Goal: Task Accomplishment & Management: Manage account settings

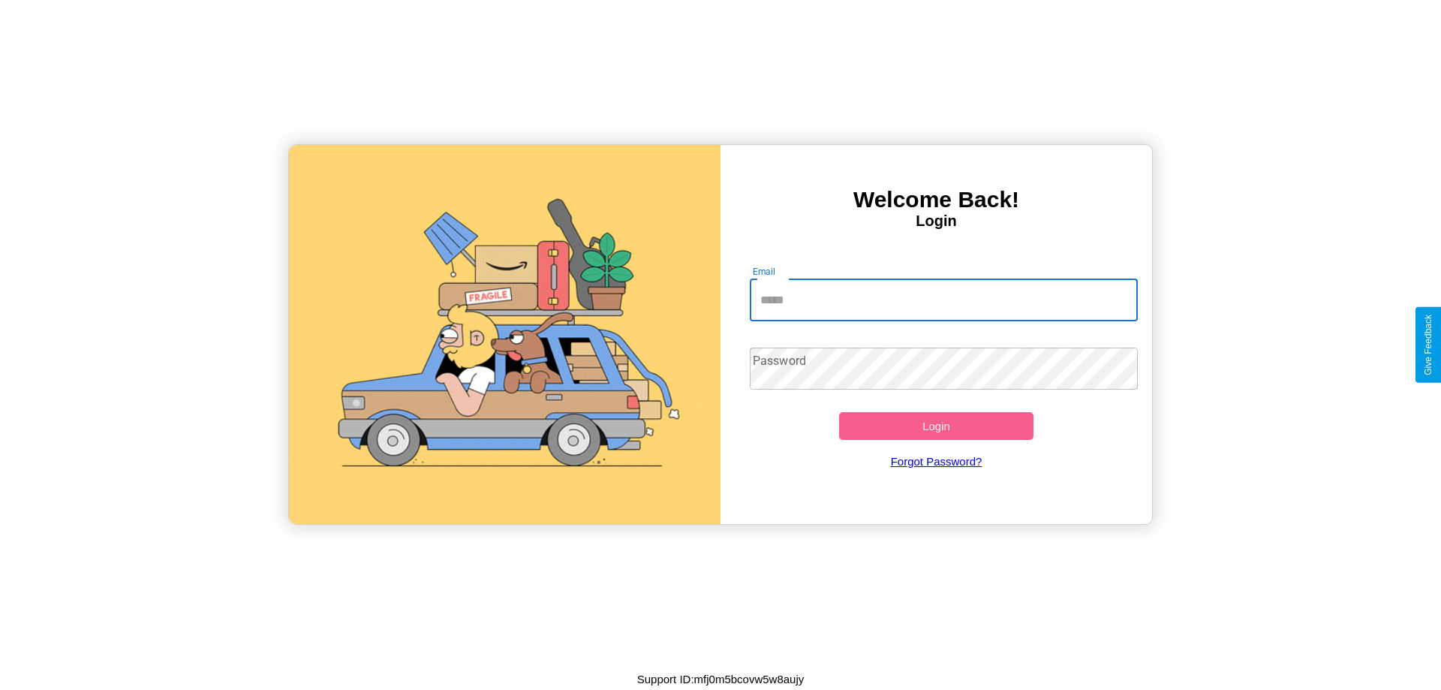
click at [944, 299] on input "Email" at bounding box center [944, 300] width 389 height 42
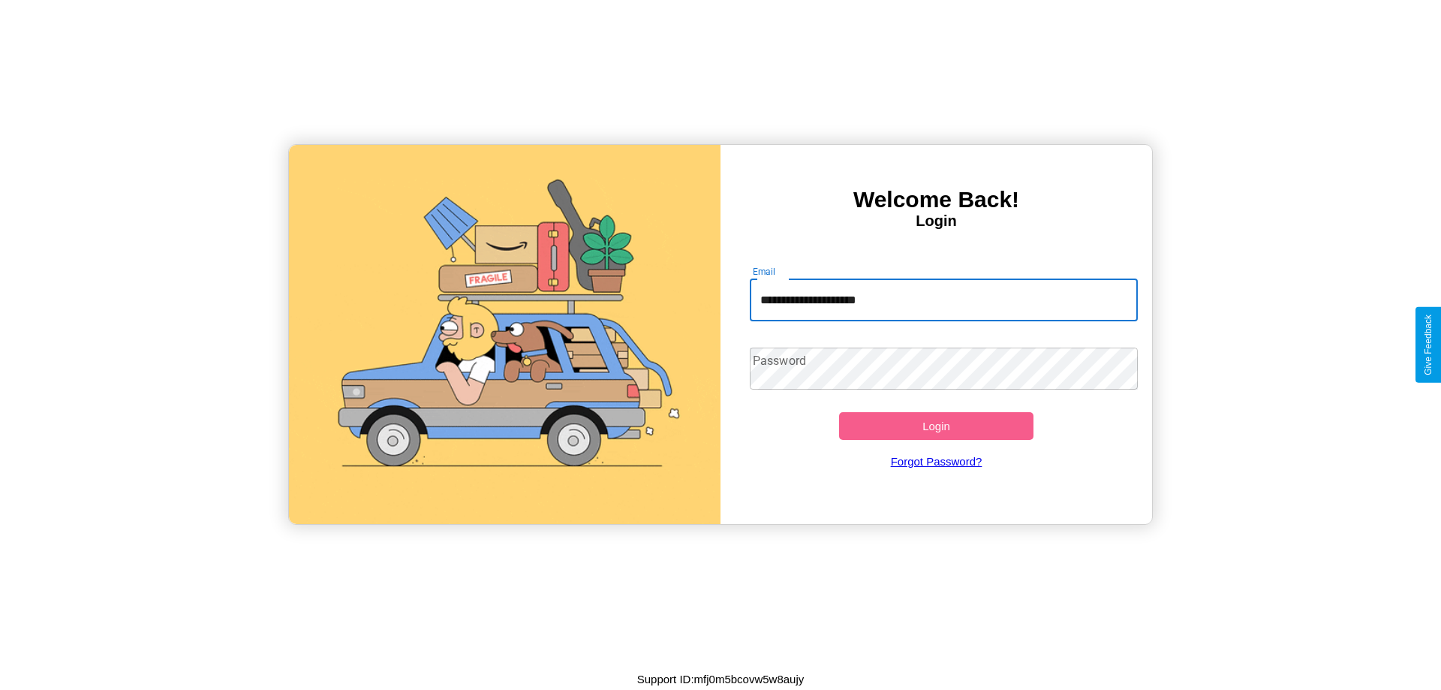
type input "**********"
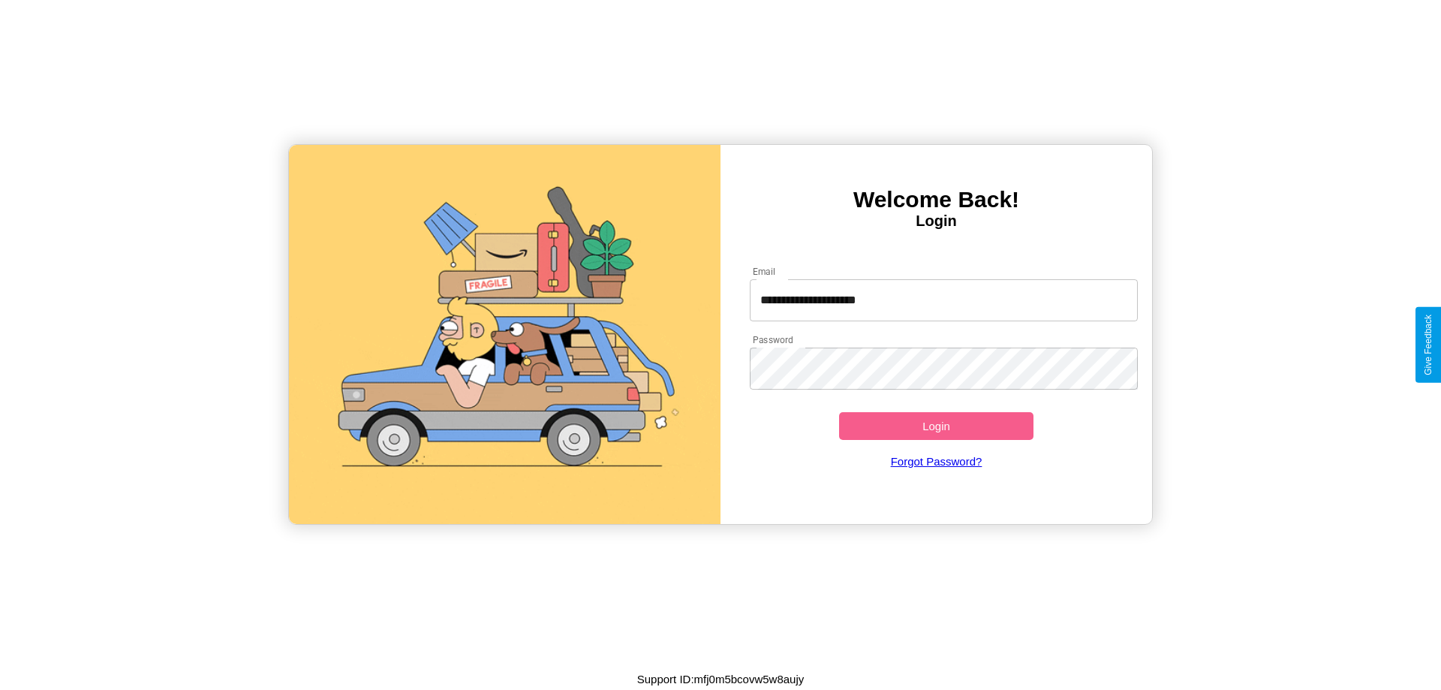
click at [936, 426] on button "Login" at bounding box center [936, 426] width 194 height 28
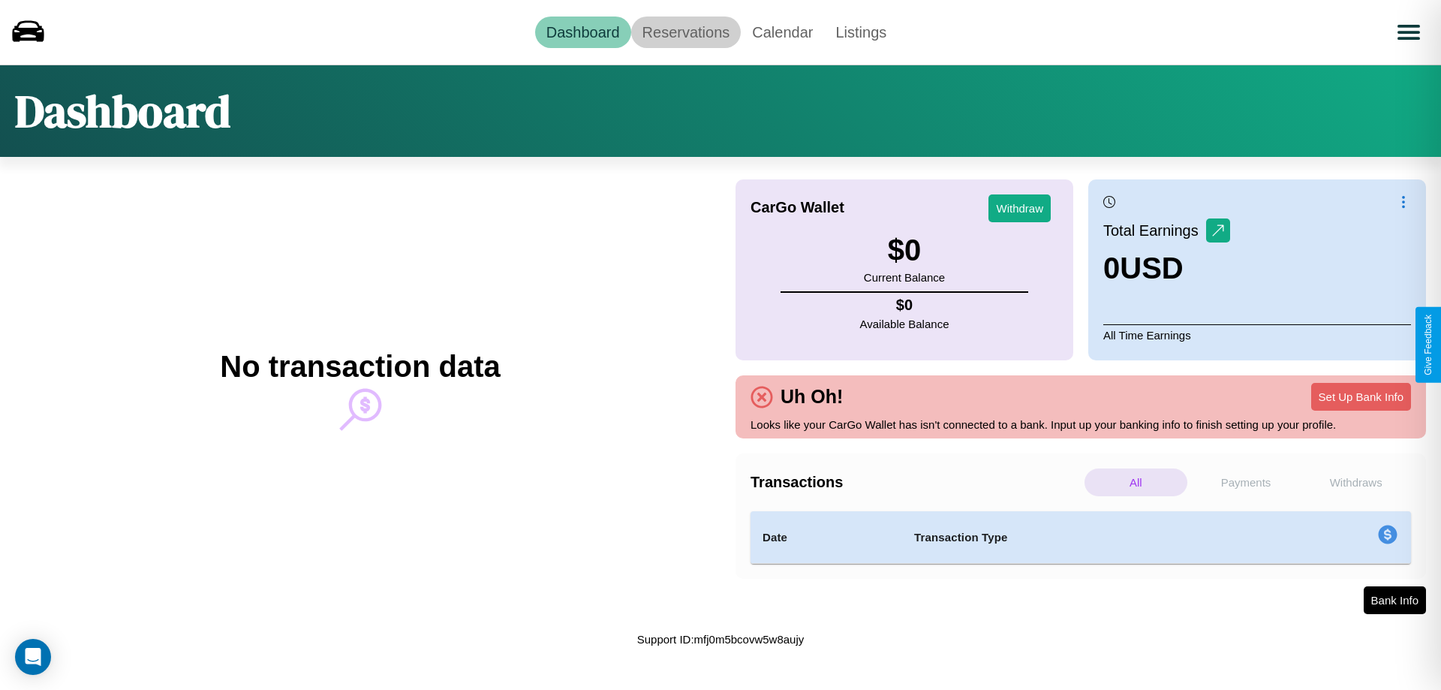
click at [685, 32] on link "Reservations" at bounding box center [686, 33] width 110 height 32
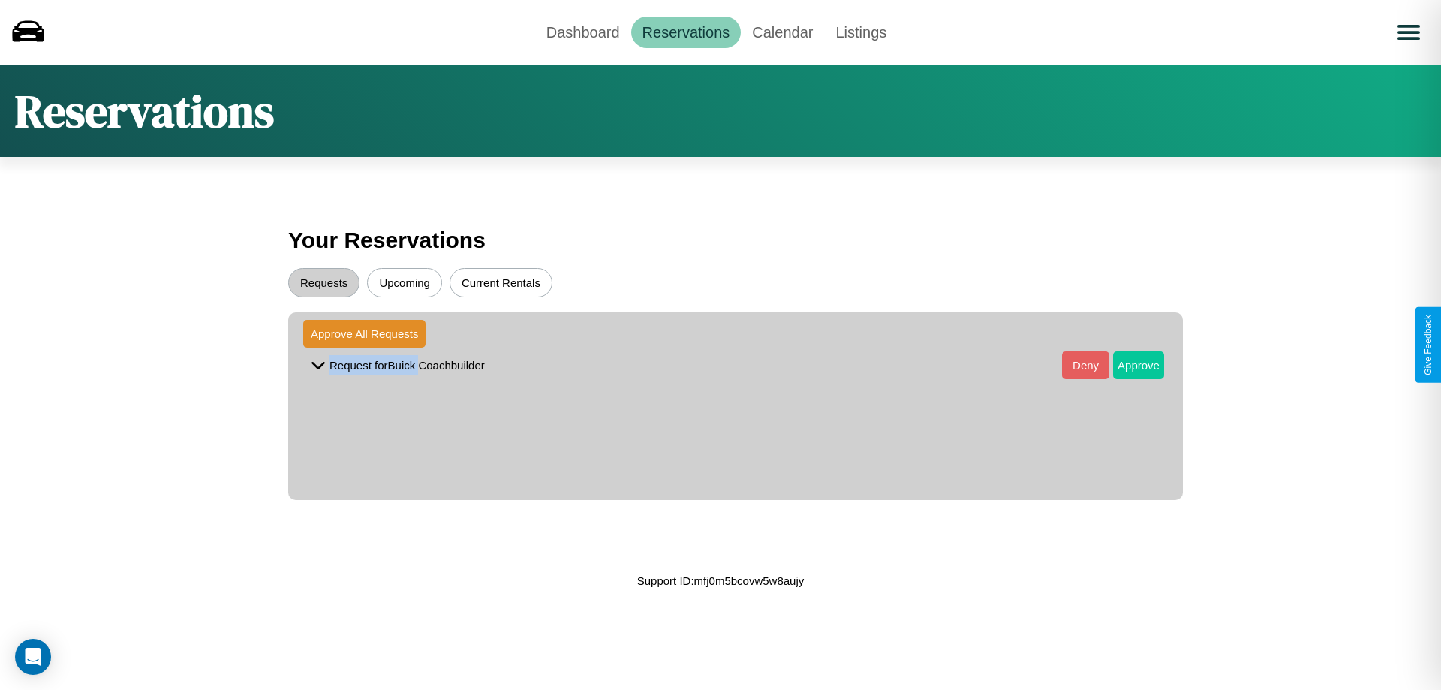
click at [1127, 365] on button "Approve" at bounding box center [1138, 365] width 51 height 28
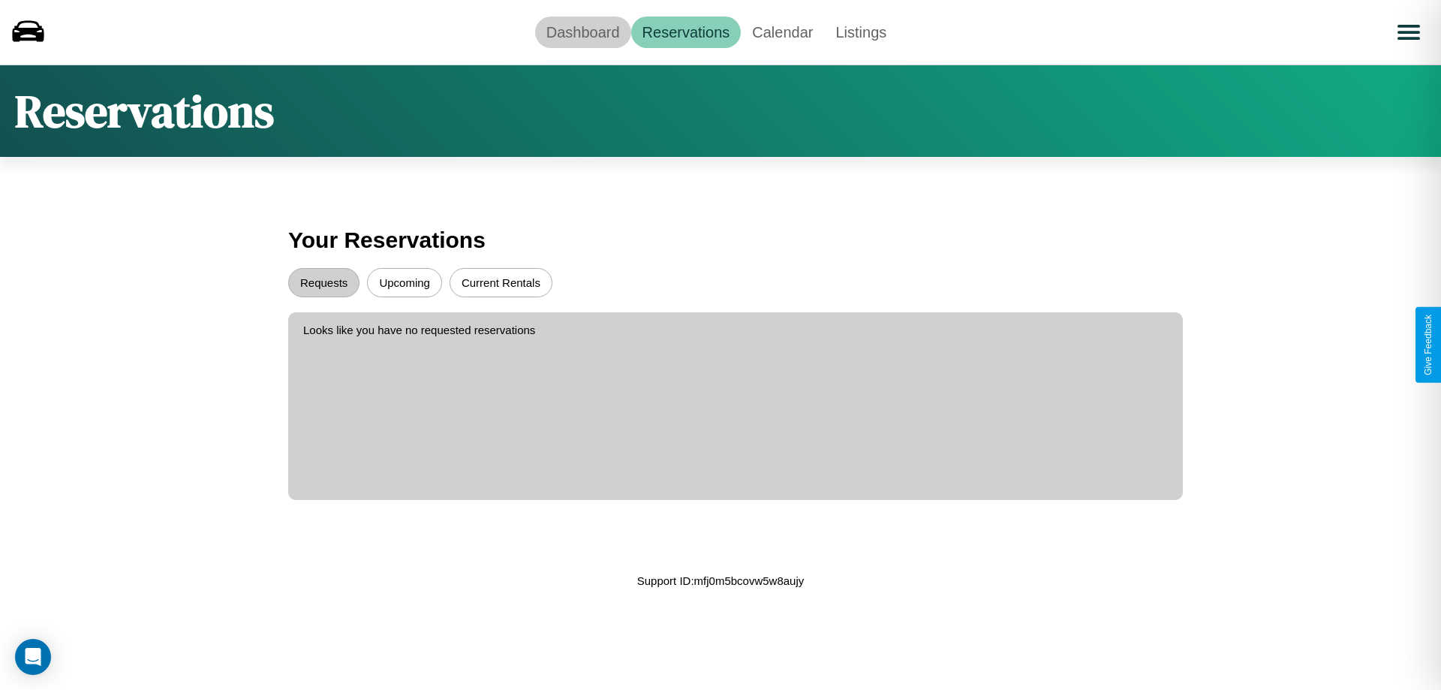
click at [582, 32] on link "Dashboard" at bounding box center [583, 33] width 96 height 32
